Goal: Book appointment/travel/reservation

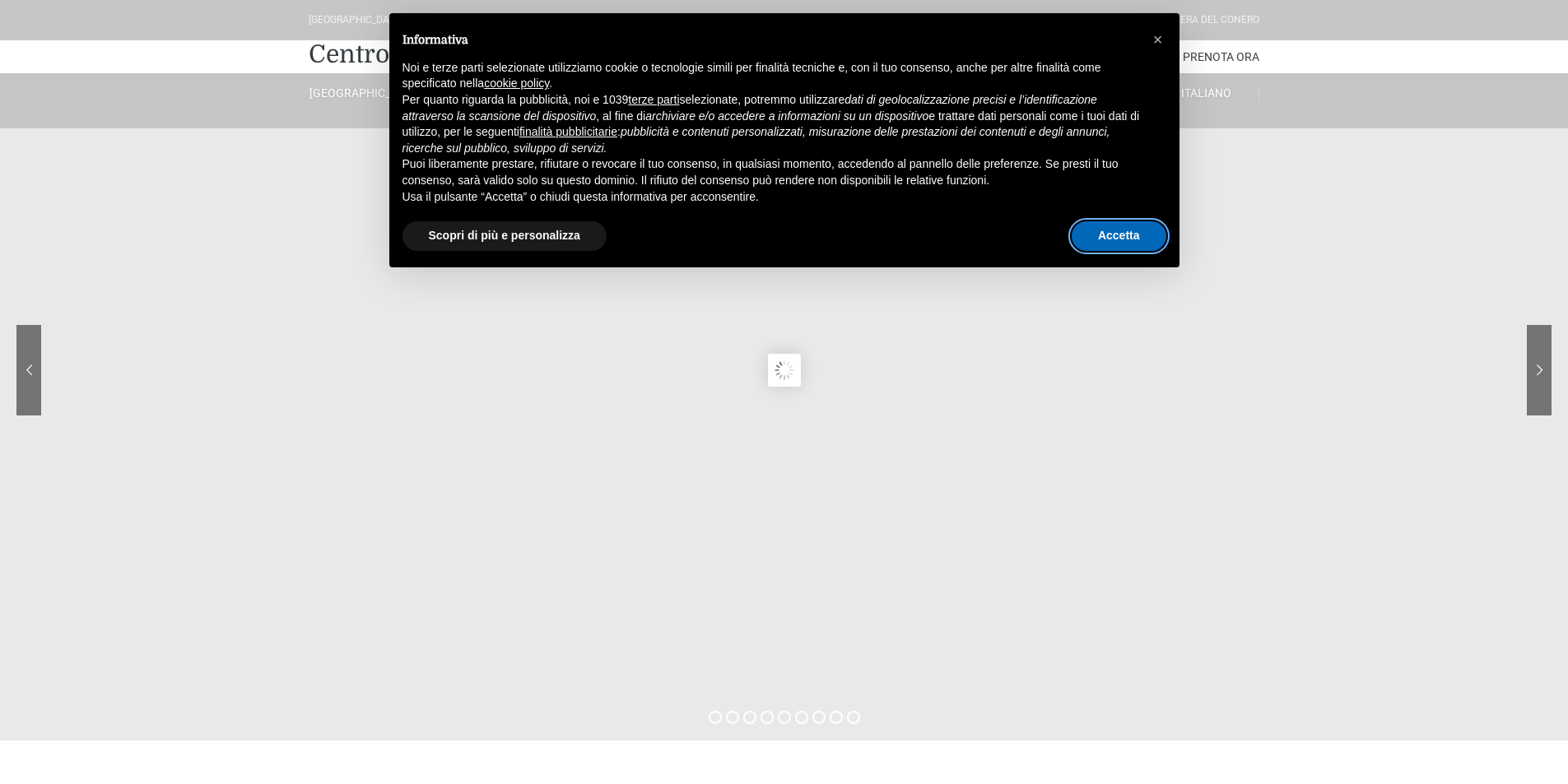
click at [1121, 235] on button "Accetta" at bounding box center [1119, 236] width 94 height 30
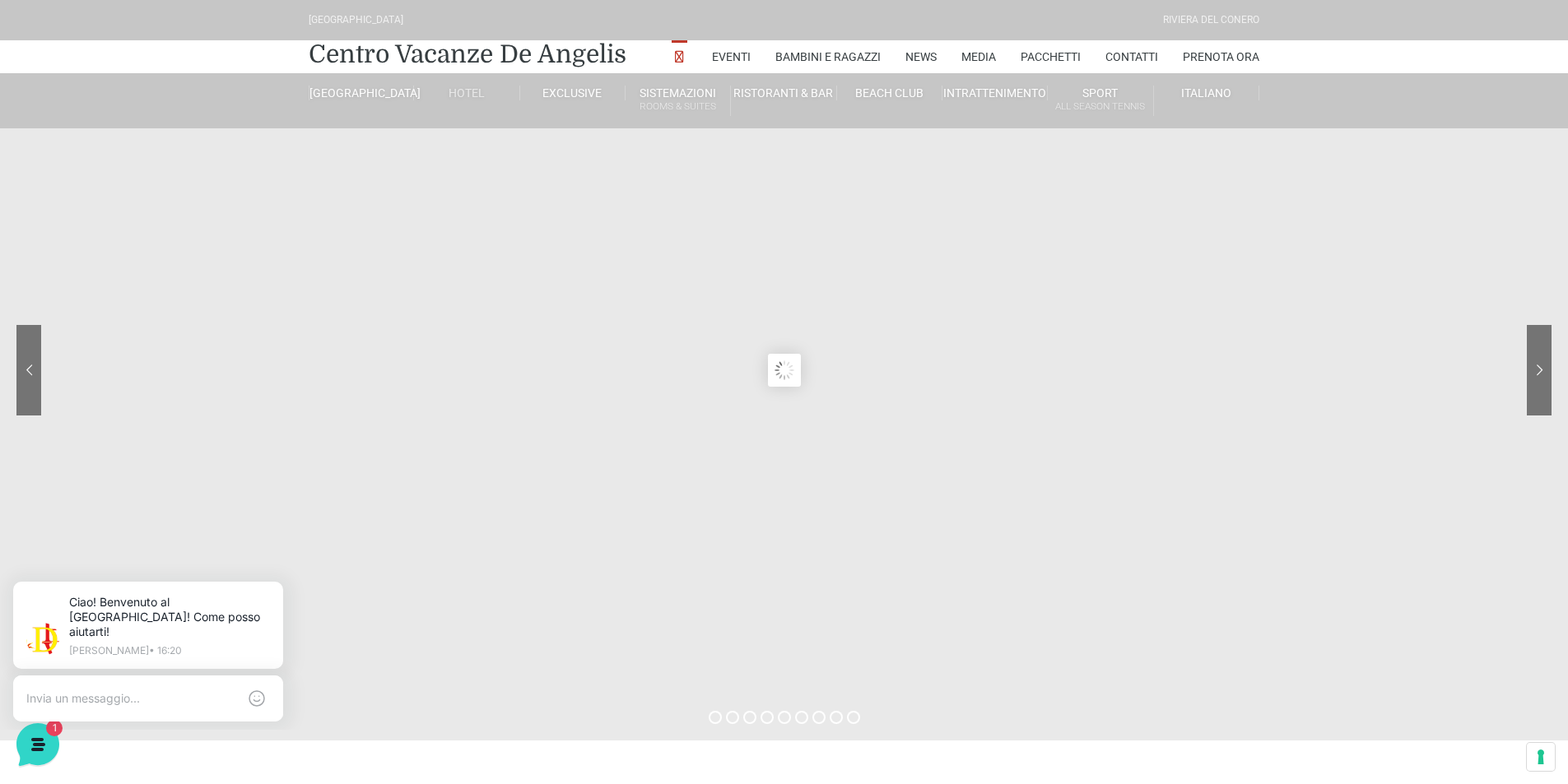
click at [459, 92] on link "Hotel" at bounding box center [467, 93] width 105 height 15
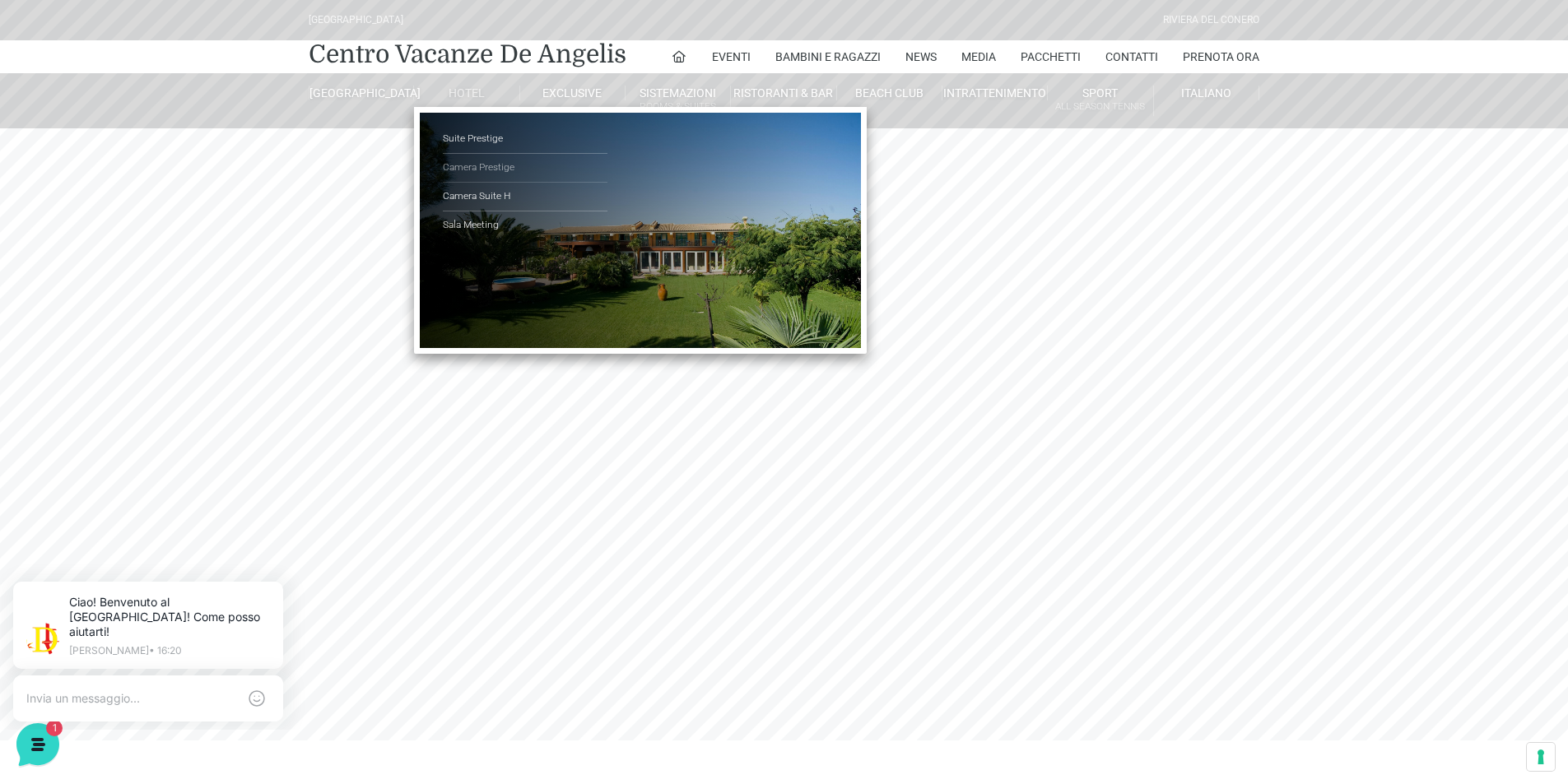
click at [481, 162] on link "Camera Prestige" at bounding box center [525, 167] width 165 height 29
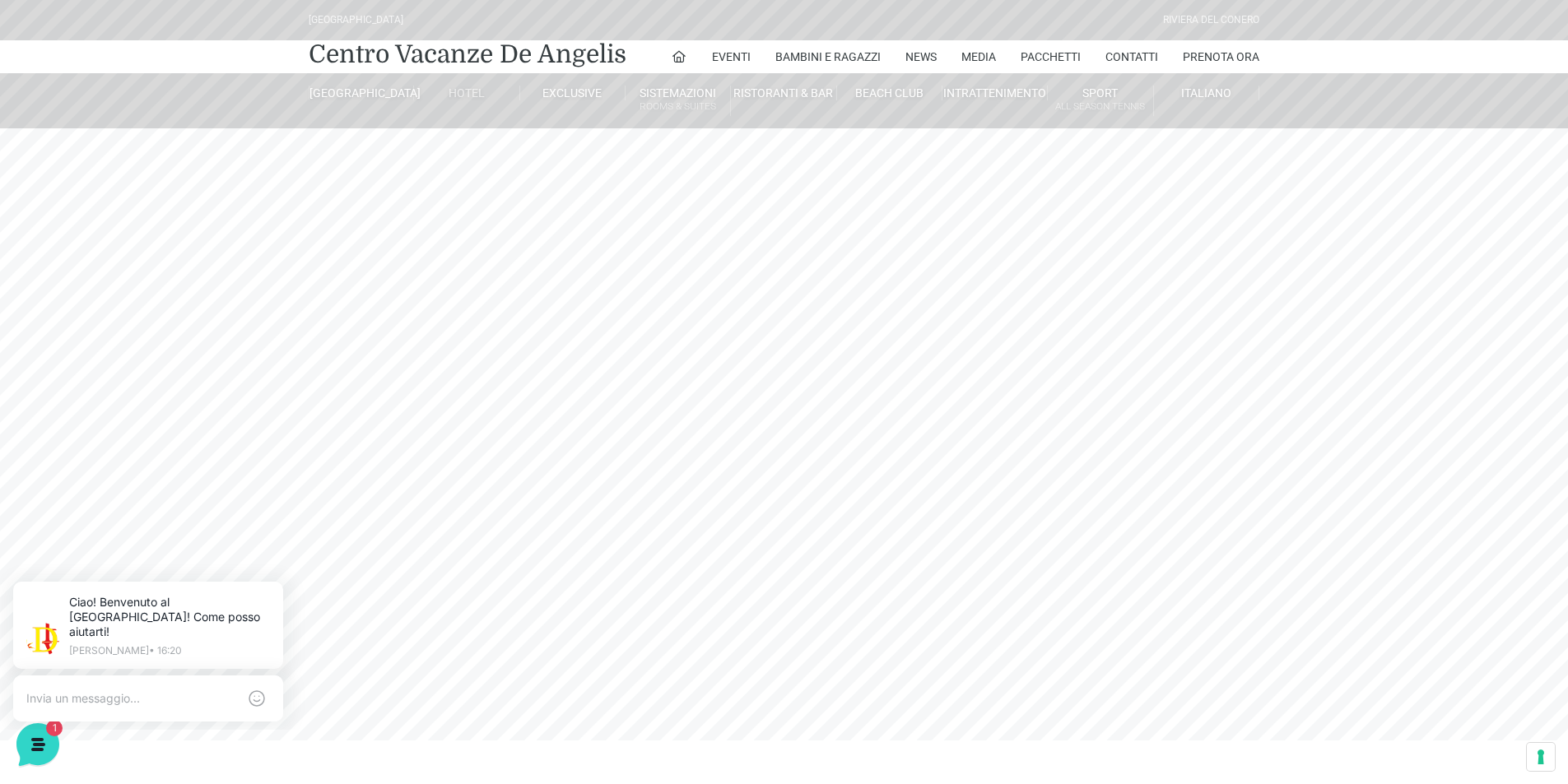
click at [468, 88] on link "Hotel" at bounding box center [467, 93] width 105 height 15
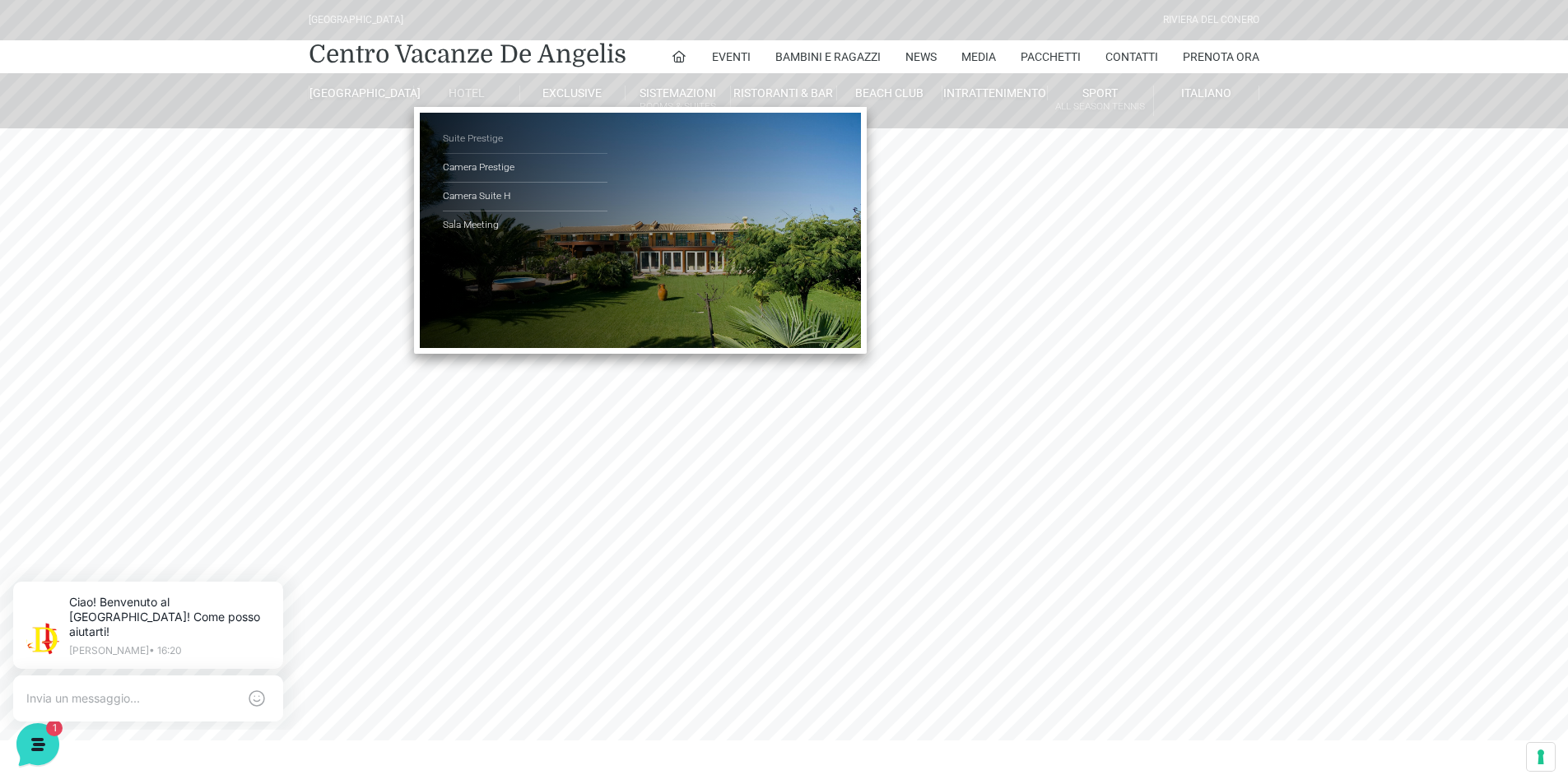
click at [473, 140] on link "Suite Prestige" at bounding box center [525, 139] width 165 height 29
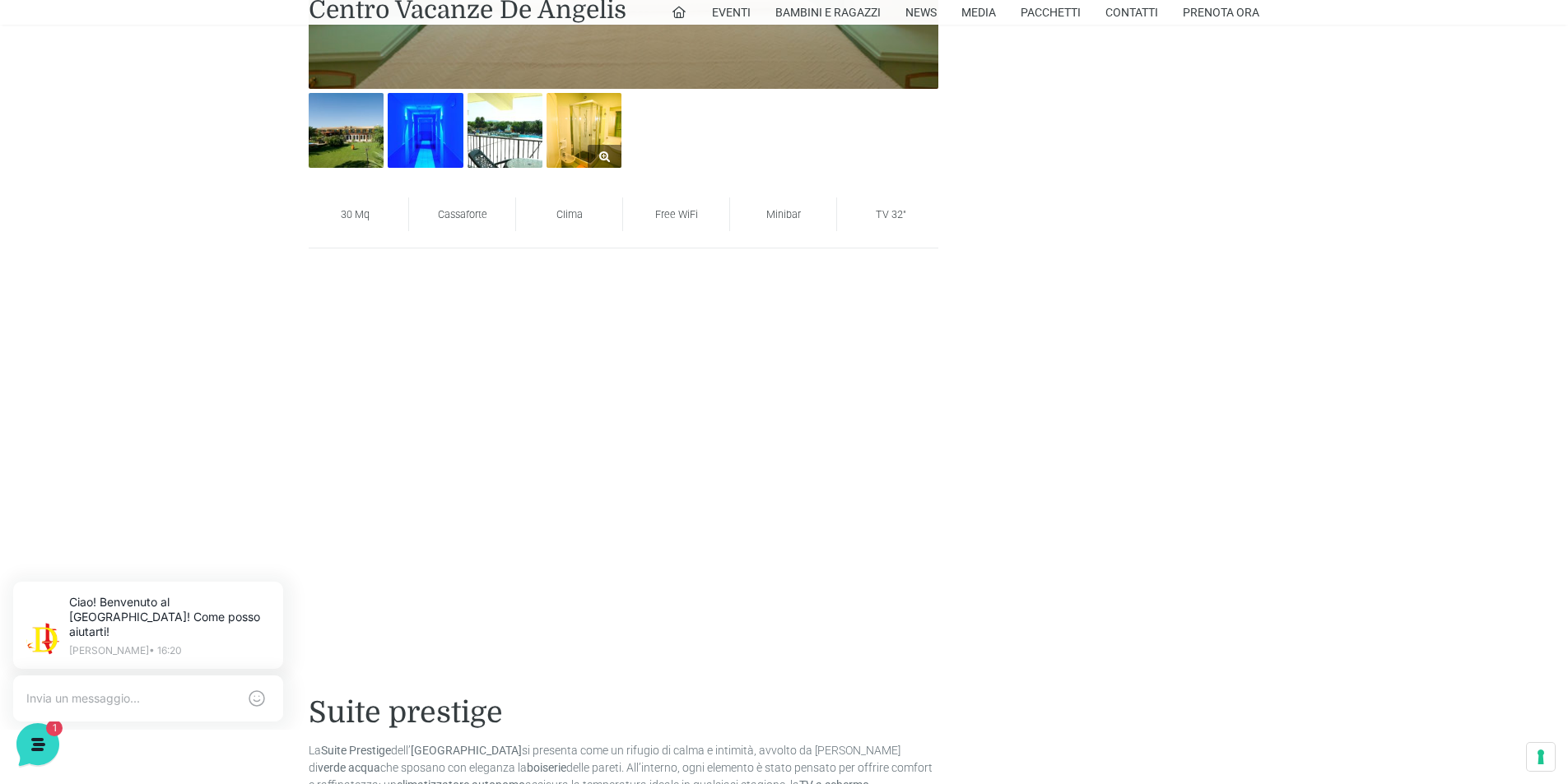
scroll to position [1317, 0]
